Goal: Task Accomplishment & Management: Manage account settings

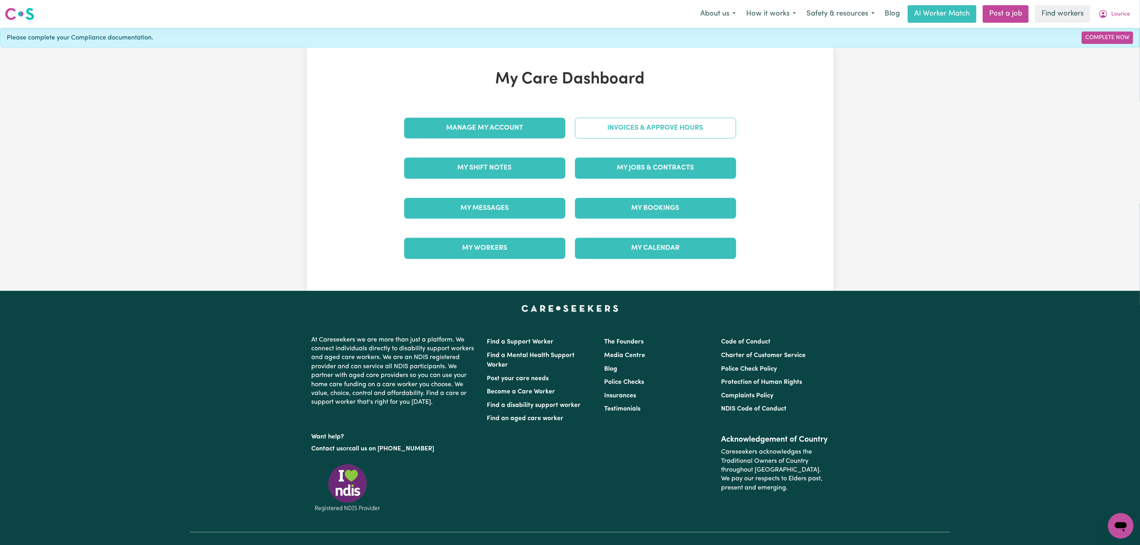
click at [632, 127] on link "Invoices & Approve Hours" at bounding box center [655, 128] width 161 height 21
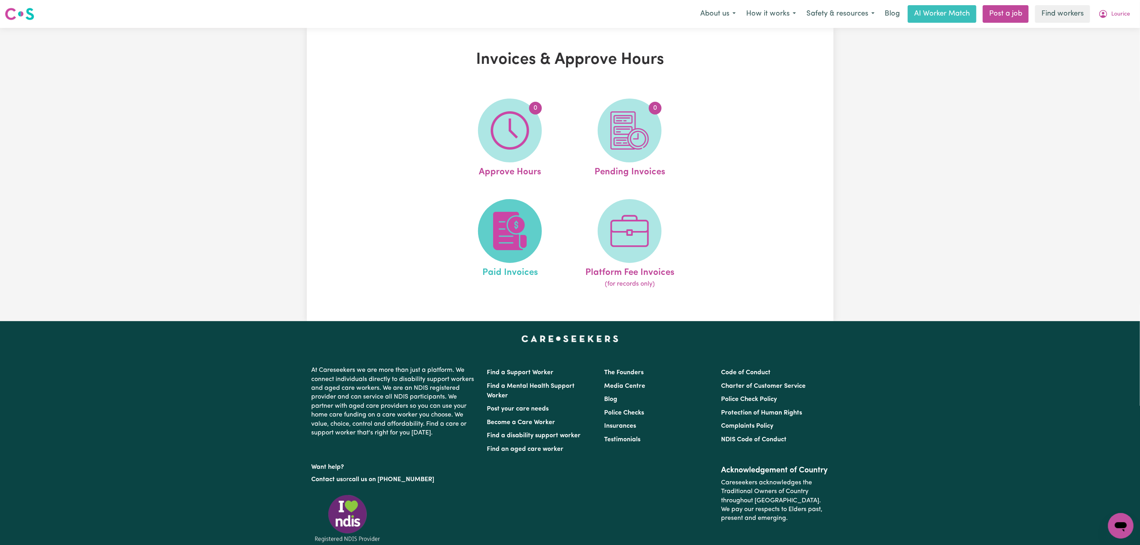
click at [490, 232] on span at bounding box center [510, 231] width 64 height 64
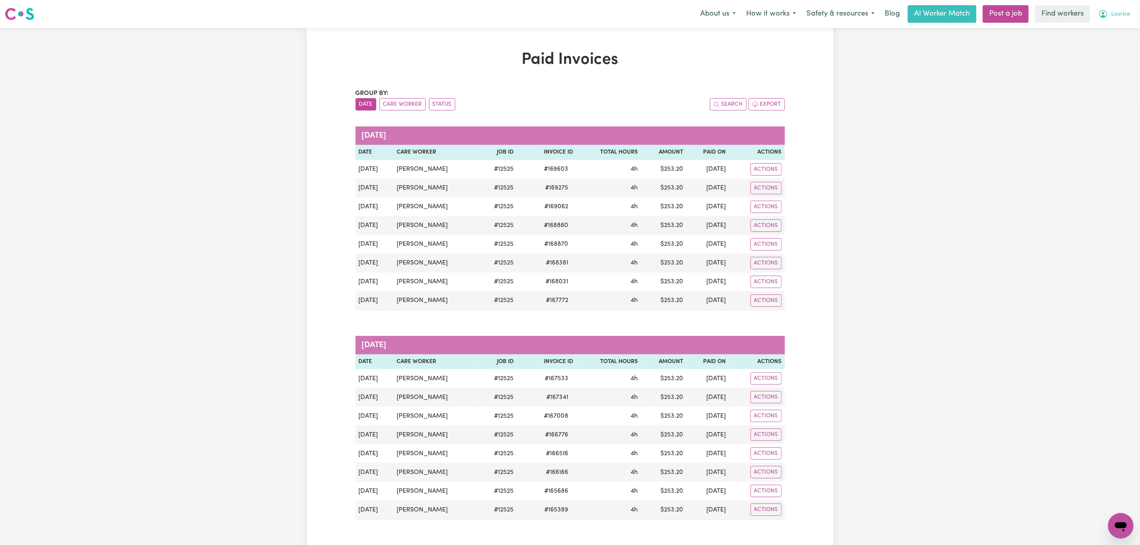
click at [1127, 14] on span "Lourice" at bounding box center [1121, 14] width 19 height 9
click at [1096, 48] on link "Logout" at bounding box center [1103, 45] width 63 height 15
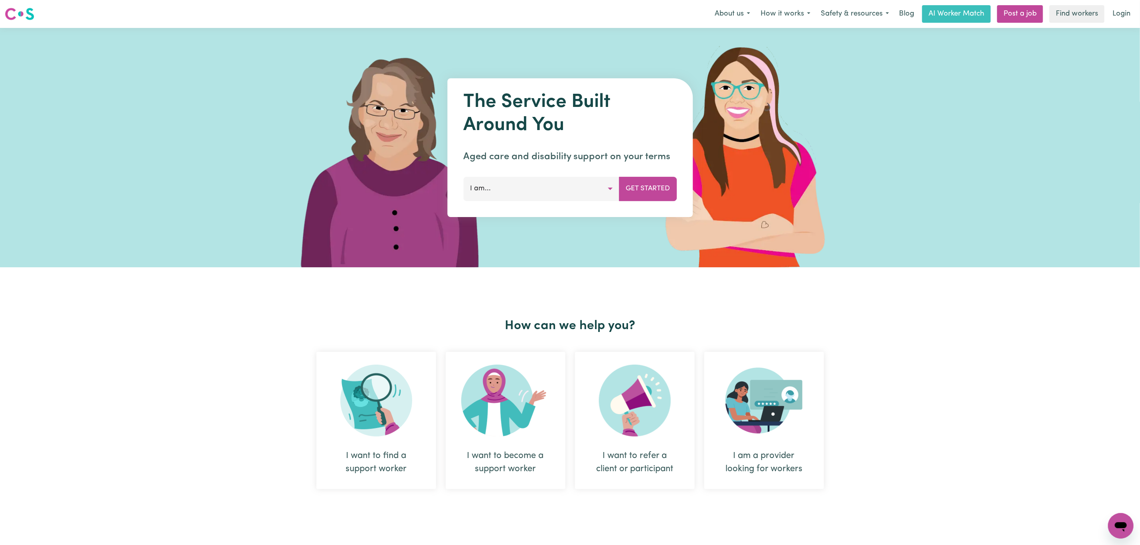
click at [1127, 23] on div "Menu About us How it works Safety & resources Blog AI Worker Match Post a job F…" at bounding box center [570, 14] width 1140 height 18
click at [1125, 18] on link "Login" at bounding box center [1122, 14] width 28 height 18
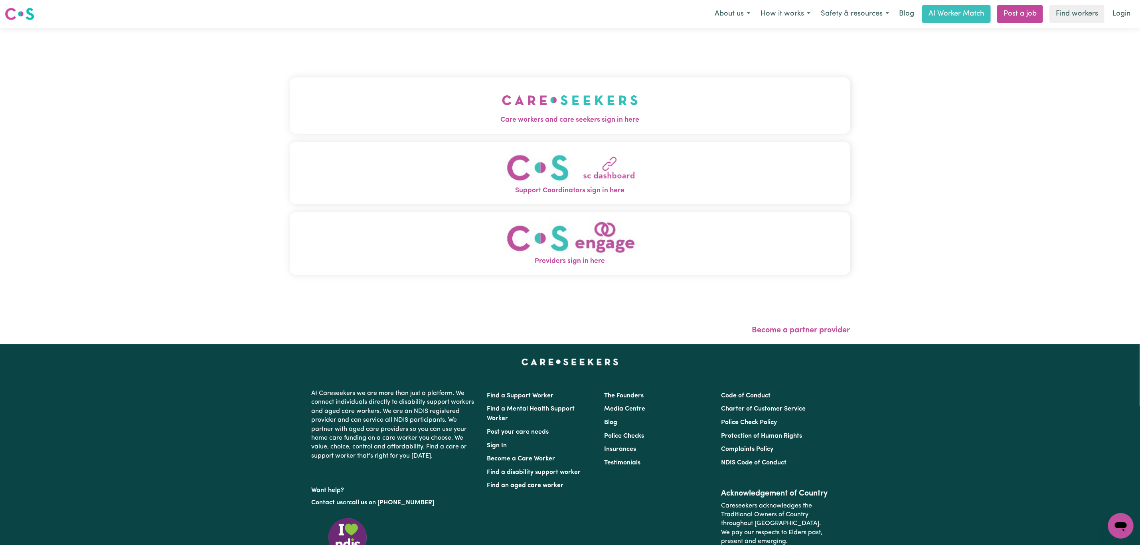
click at [537, 77] on button "Care workers and care seekers sign in here" at bounding box center [570, 105] width 561 height 56
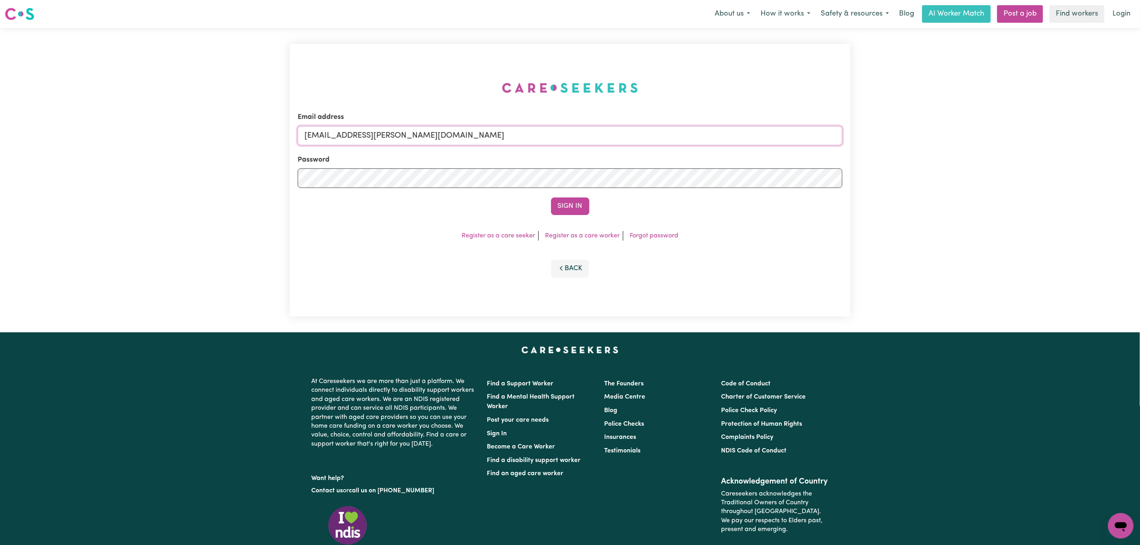
drag, startPoint x: 347, startPoint y: 132, endPoint x: 532, endPoint y: 137, distance: 184.9
click at [532, 137] on input "[EMAIL_ADDRESS][PERSON_NAME][DOMAIN_NAME]" at bounding box center [570, 135] width 545 height 19
paste input "[EMAIL_ADDRESS][DOMAIN_NAME]"
type input "[EMAIL_ADDRESS][DOMAIN_NAME]"
click at [569, 201] on button "Sign In" at bounding box center [570, 207] width 38 height 18
